Goal: Check status: Check status

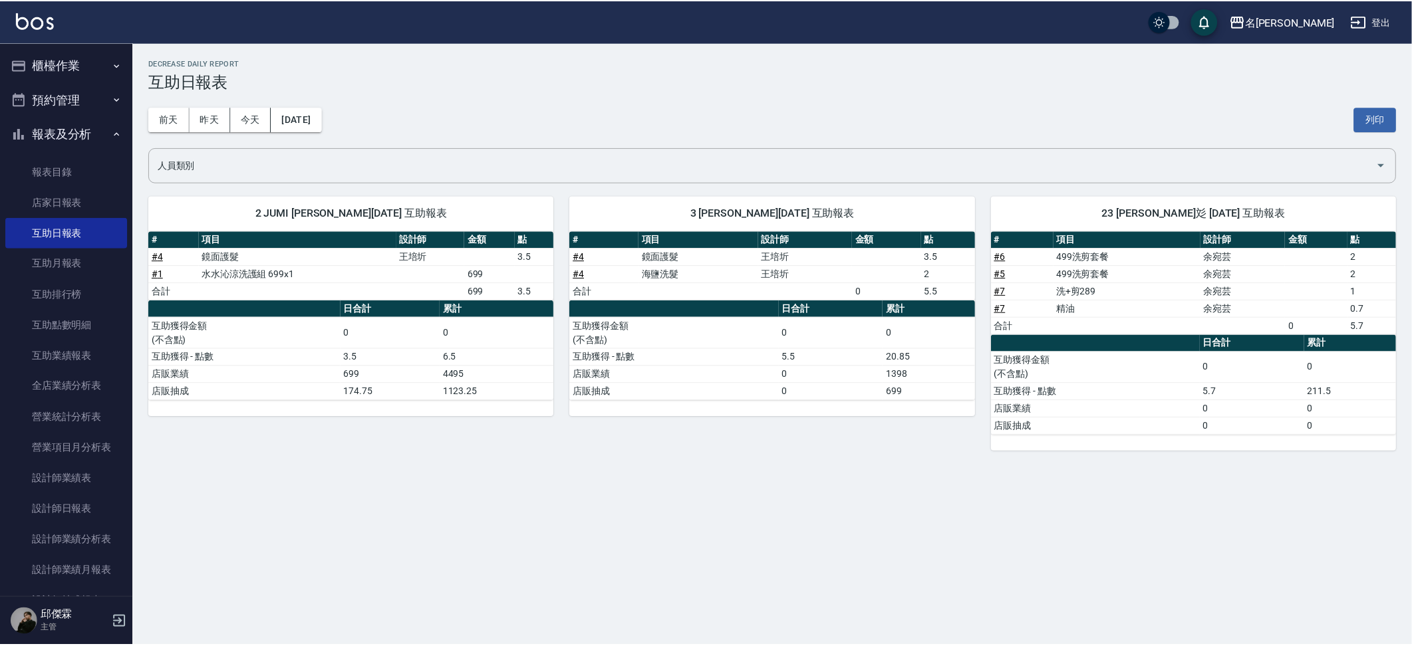
scroll to position [4, 0]
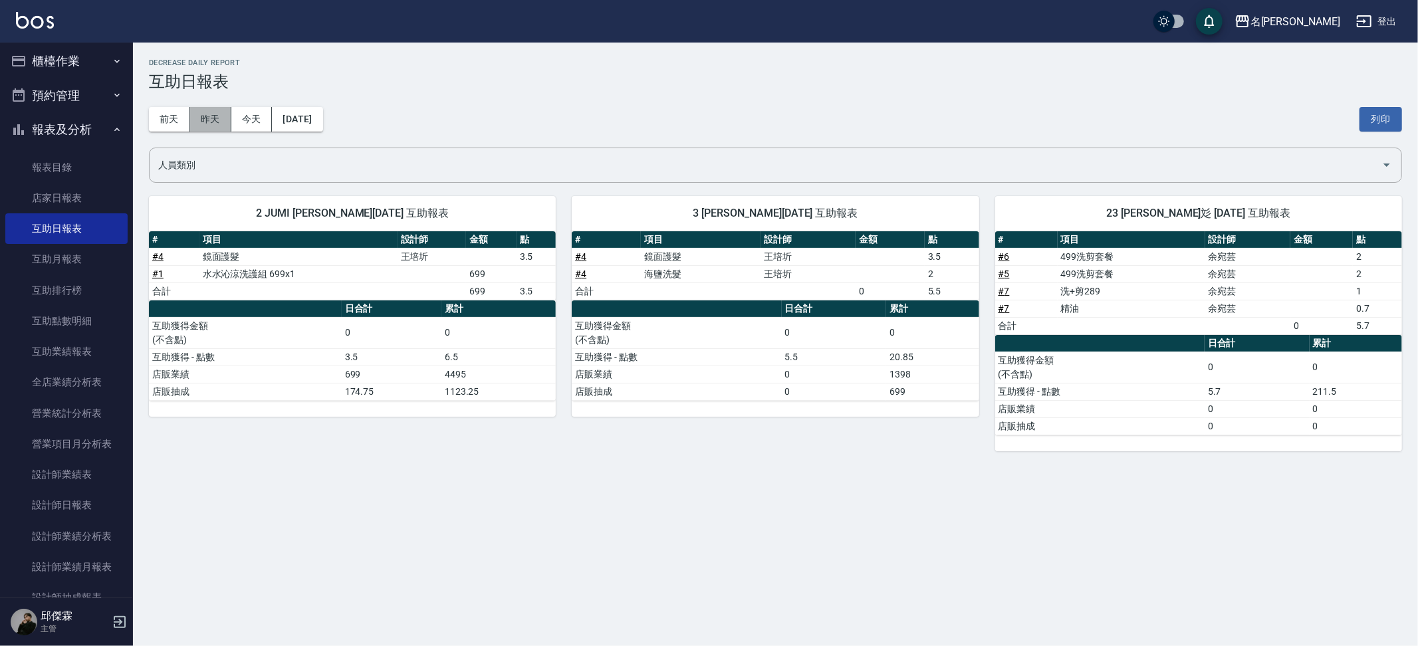
click at [220, 124] on button "昨天" at bounding box center [210, 119] width 41 height 25
click at [175, 123] on button "前天" at bounding box center [169, 119] width 41 height 25
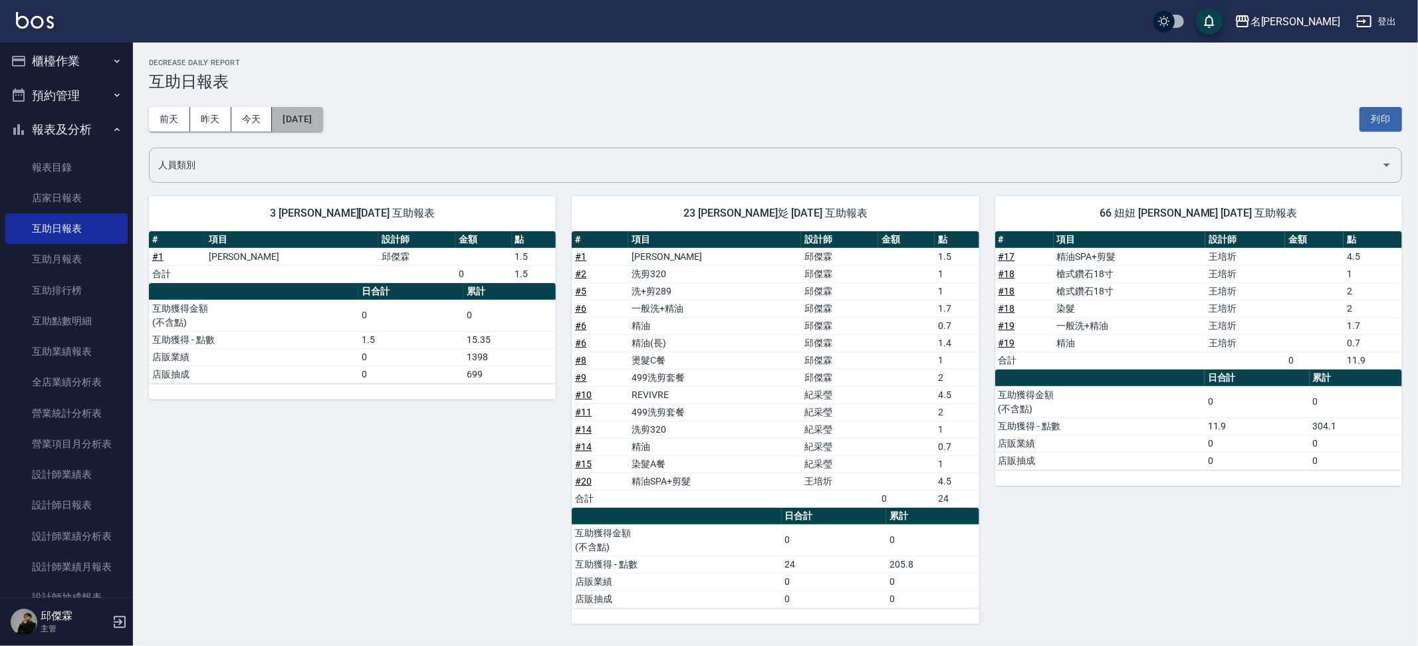
click at [317, 123] on button "[DATE]" at bounding box center [297, 119] width 51 height 25
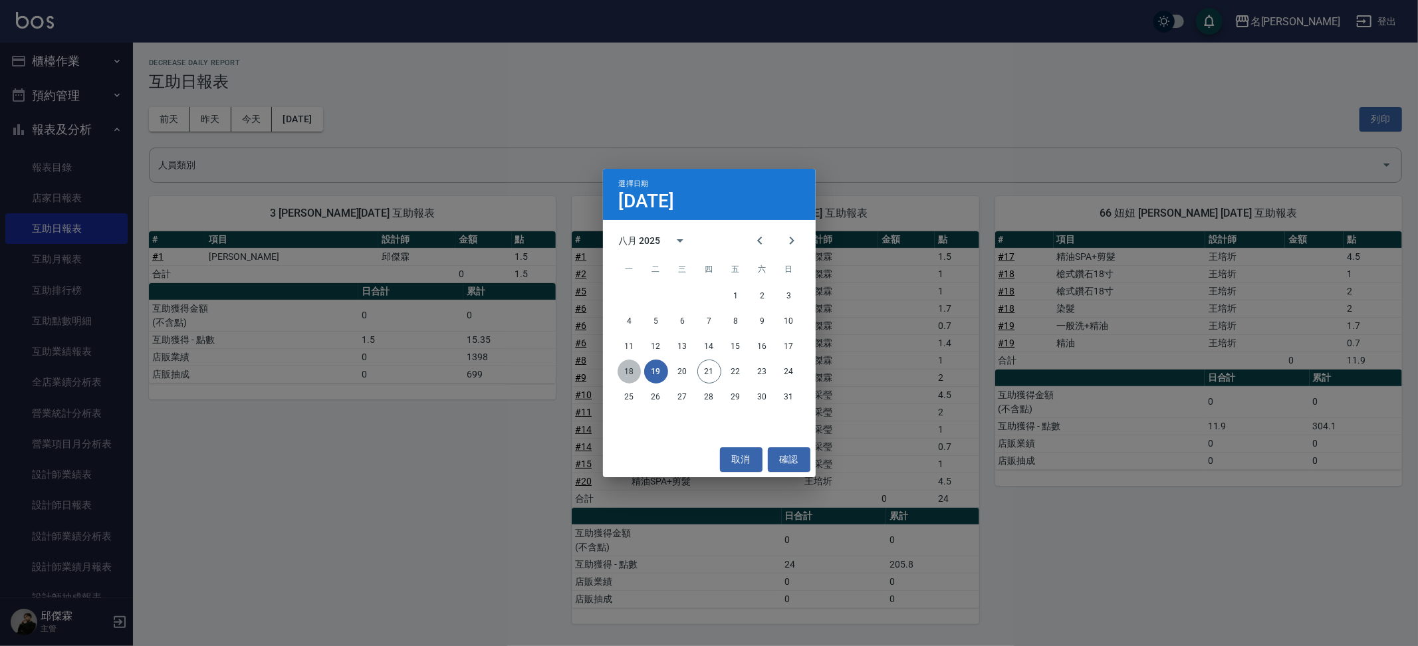
click at [628, 370] on button "18" at bounding box center [630, 372] width 24 height 24
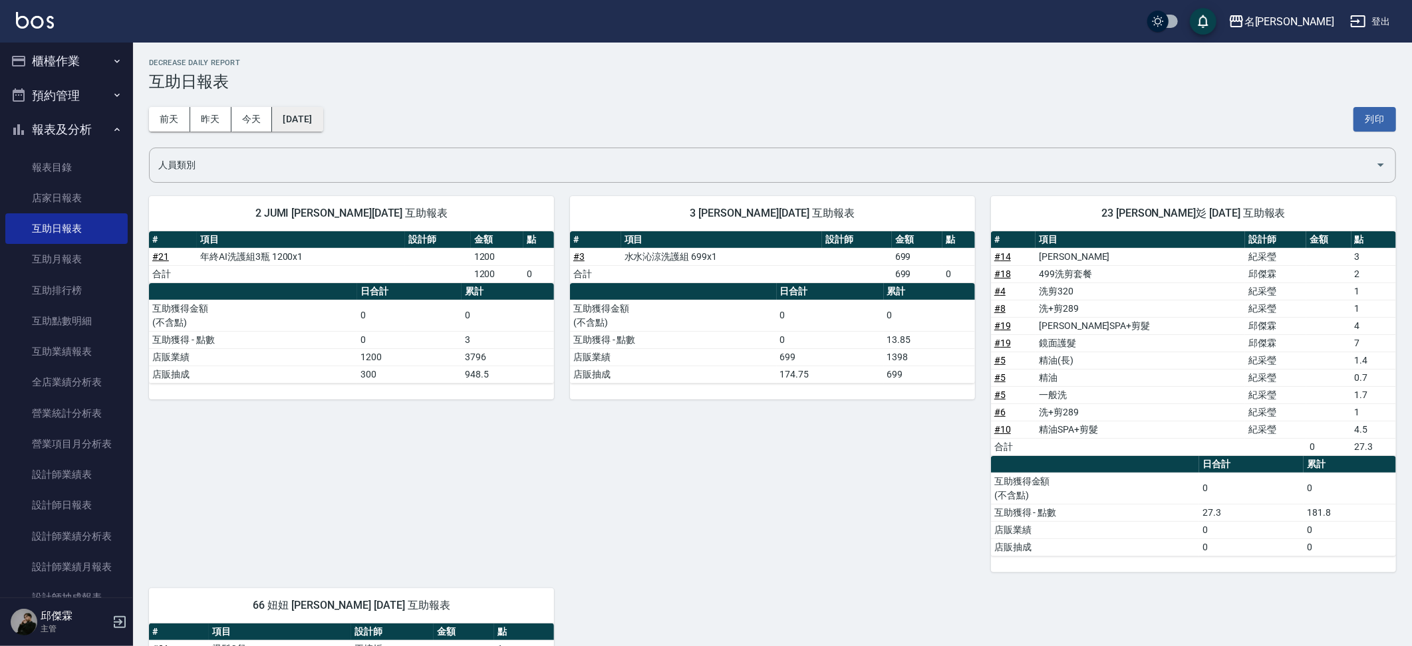
click at [322, 128] on button "[DATE]" at bounding box center [297, 119] width 51 height 25
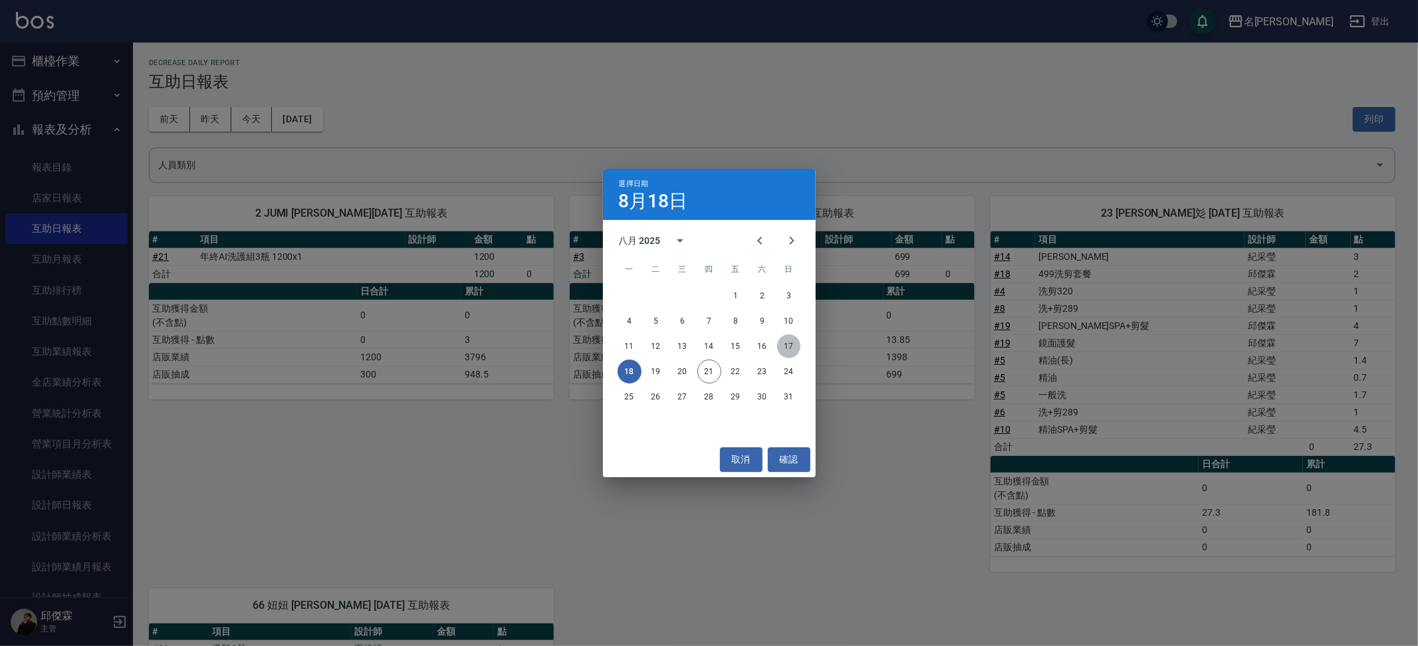
click at [783, 348] on button "17" at bounding box center [789, 346] width 24 height 24
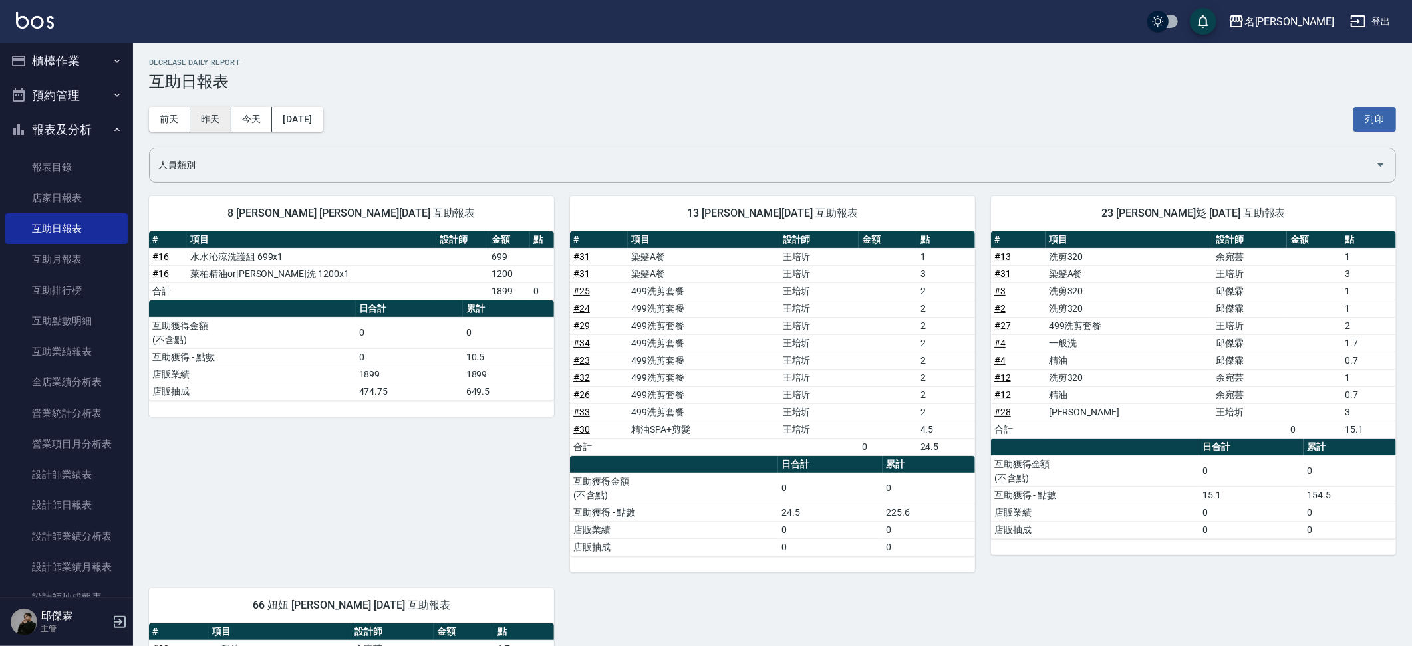
click at [221, 124] on button "昨天" at bounding box center [210, 119] width 41 height 25
